Goal: Find contact information: Find contact information

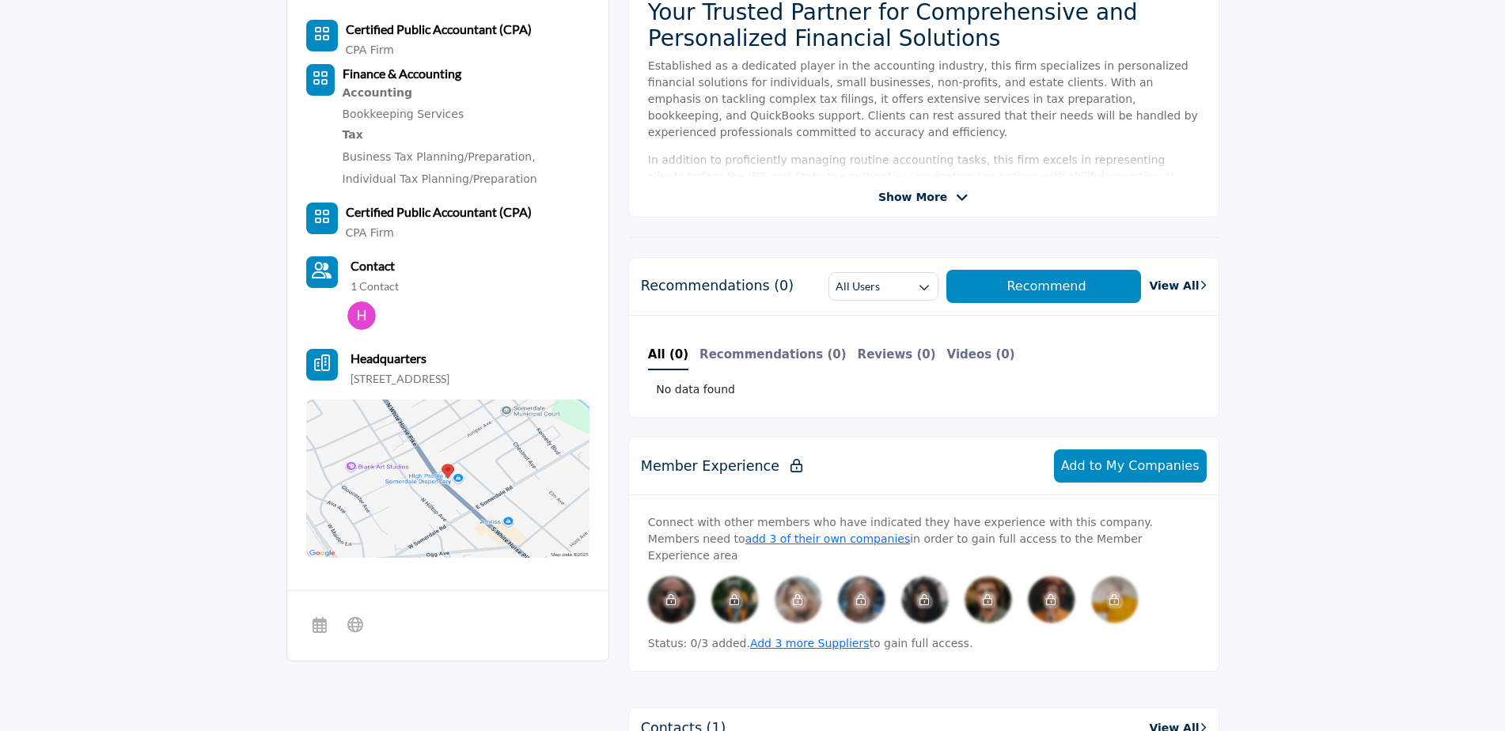
scroll to position [475, 0]
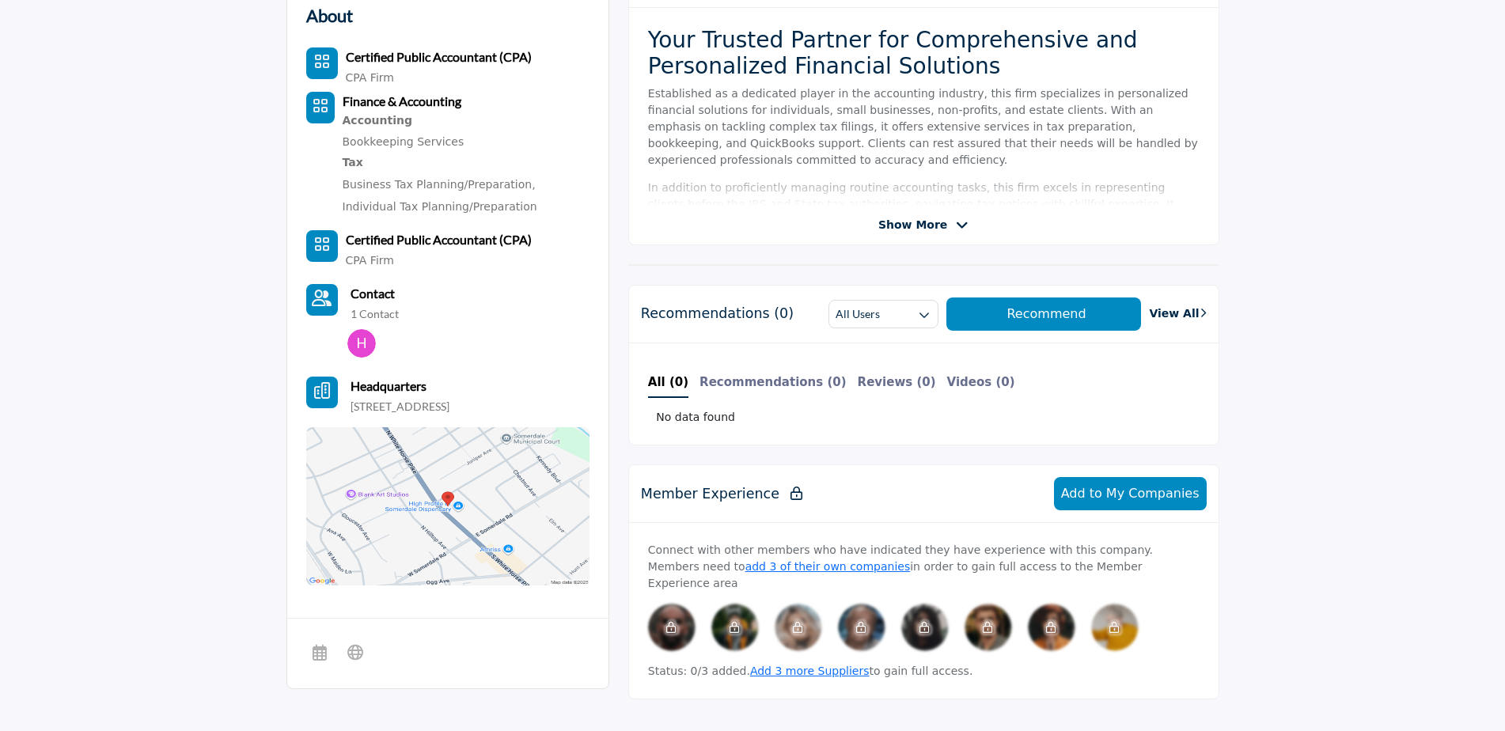
click at [359, 293] on b "Contact" at bounding box center [373, 293] width 44 height 15
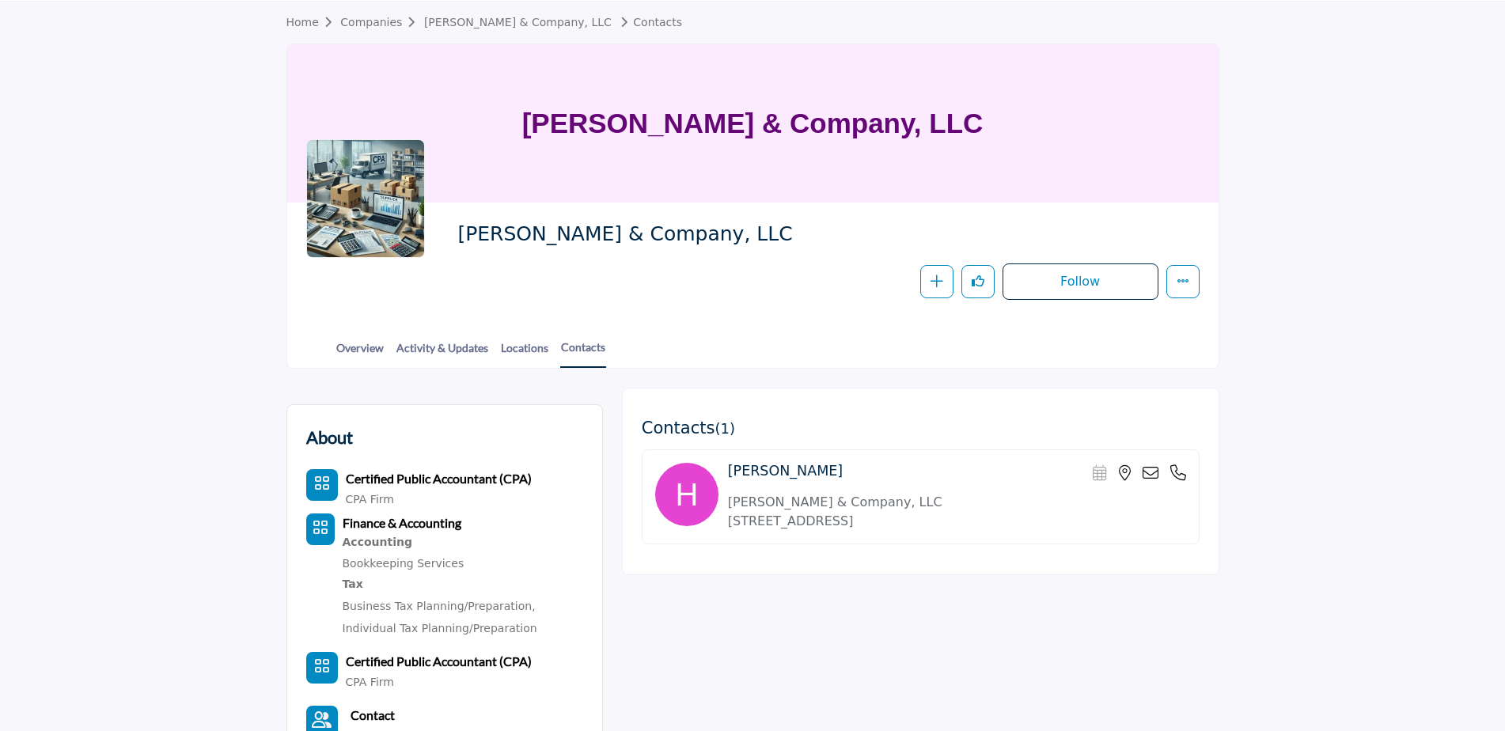
scroll to position [79, 0]
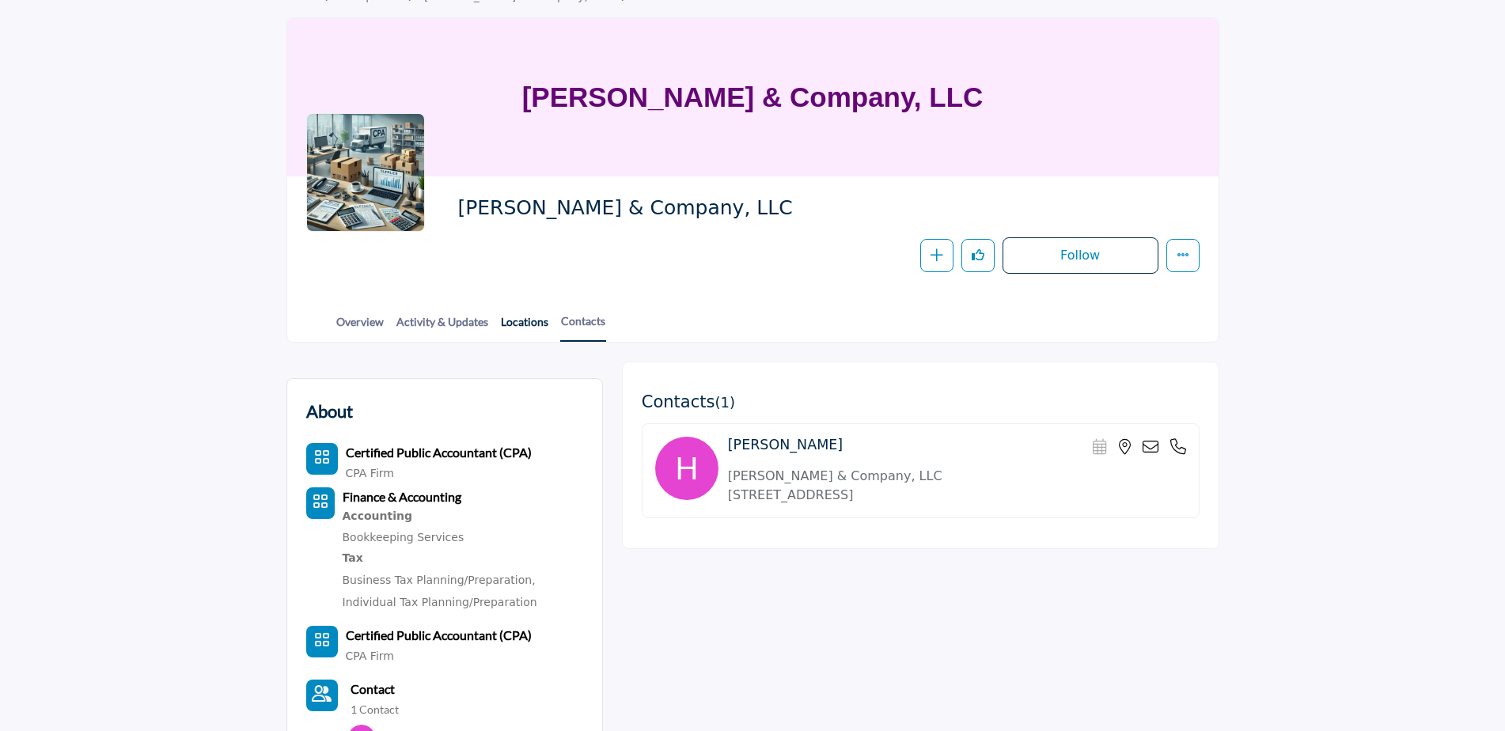
click at [516, 318] on link "Locations" at bounding box center [524, 327] width 49 height 28
